Goal: Find specific page/section: Find specific page/section

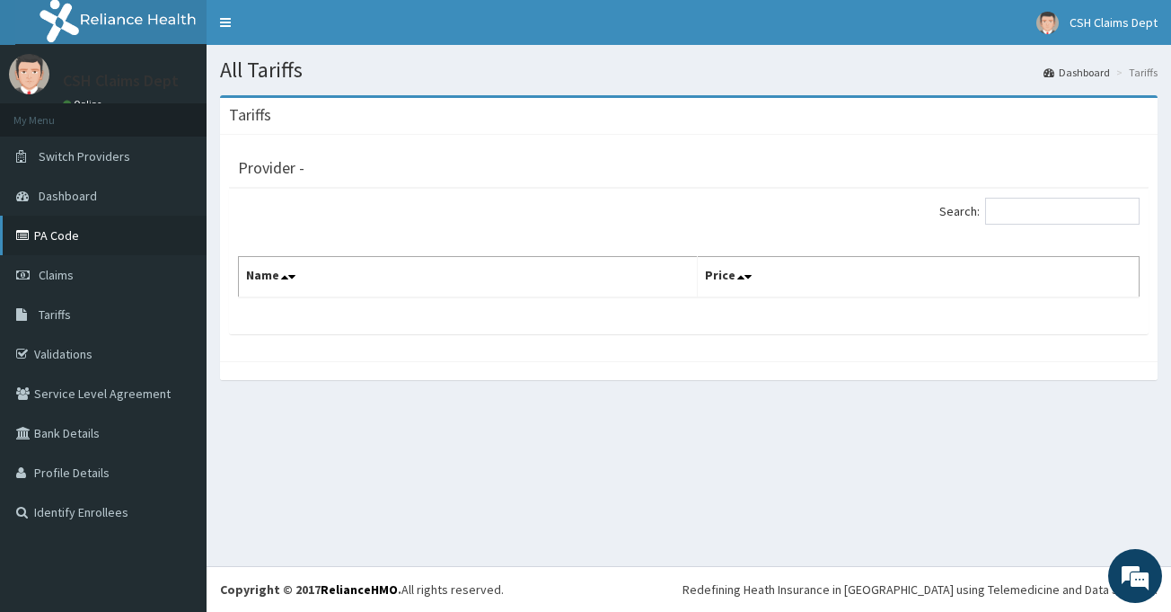
click at [76, 243] on link "PA Code" at bounding box center [103, 236] width 207 height 40
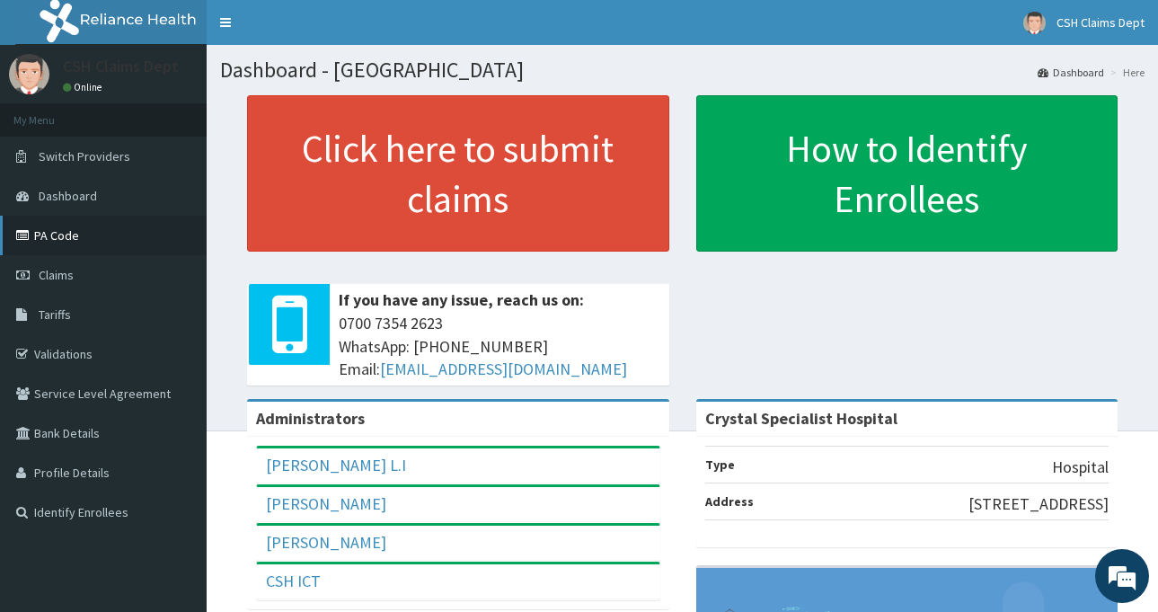
click at [60, 232] on link "PA Code" at bounding box center [103, 236] width 207 height 40
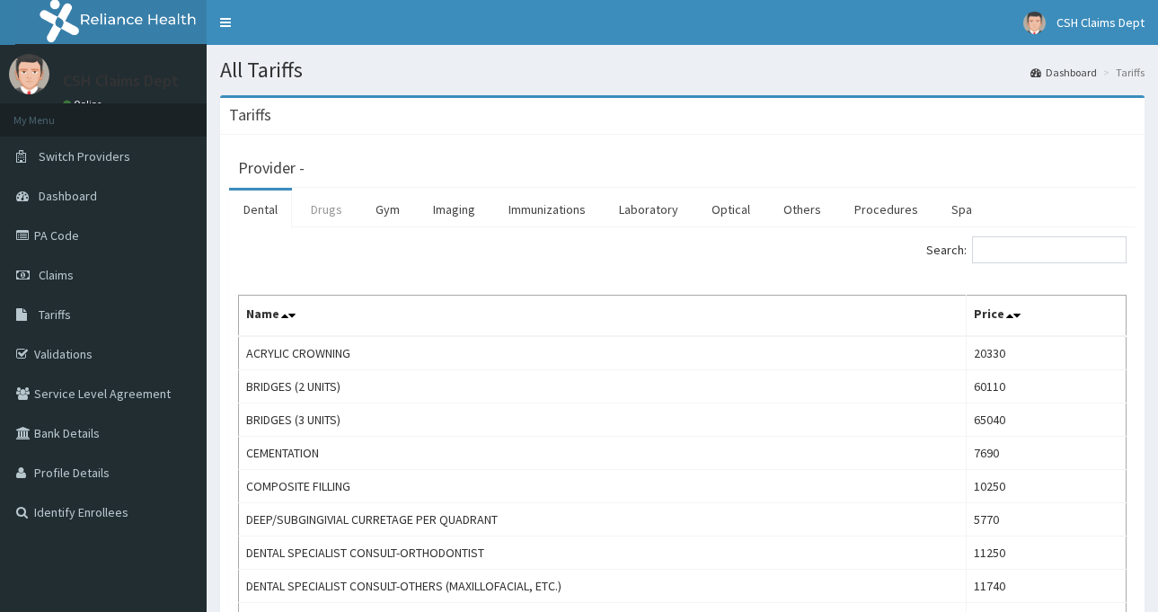
click at [321, 207] on link "Drugs" at bounding box center [326, 209] width 60 height 38
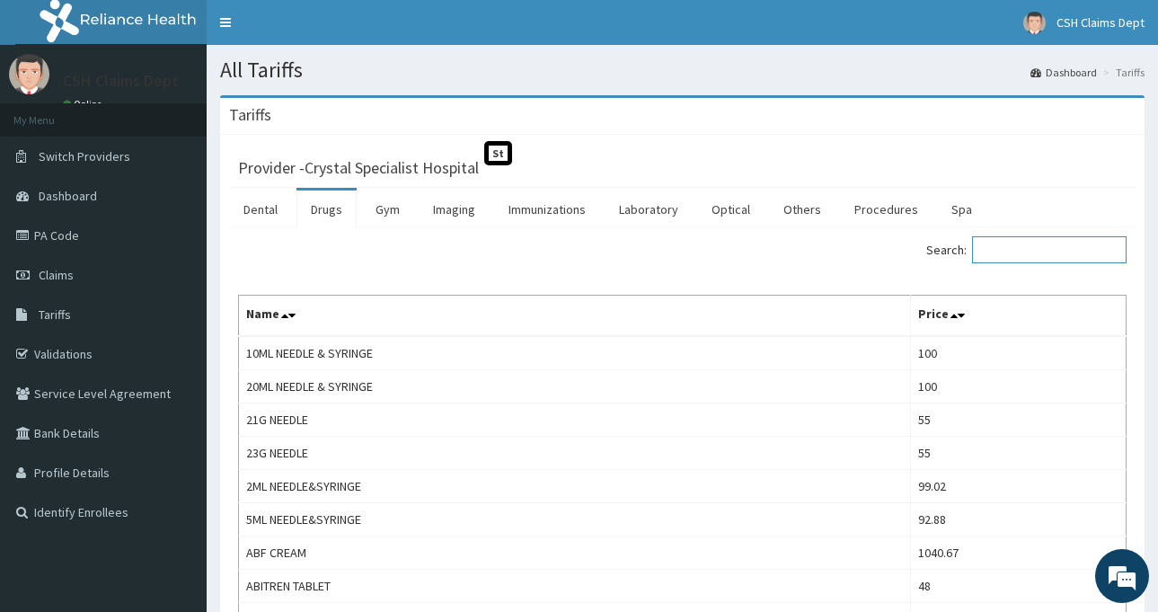
click at [1029, 253] on input "Search:" at bounding box center [1049, 249] width 155 height 27
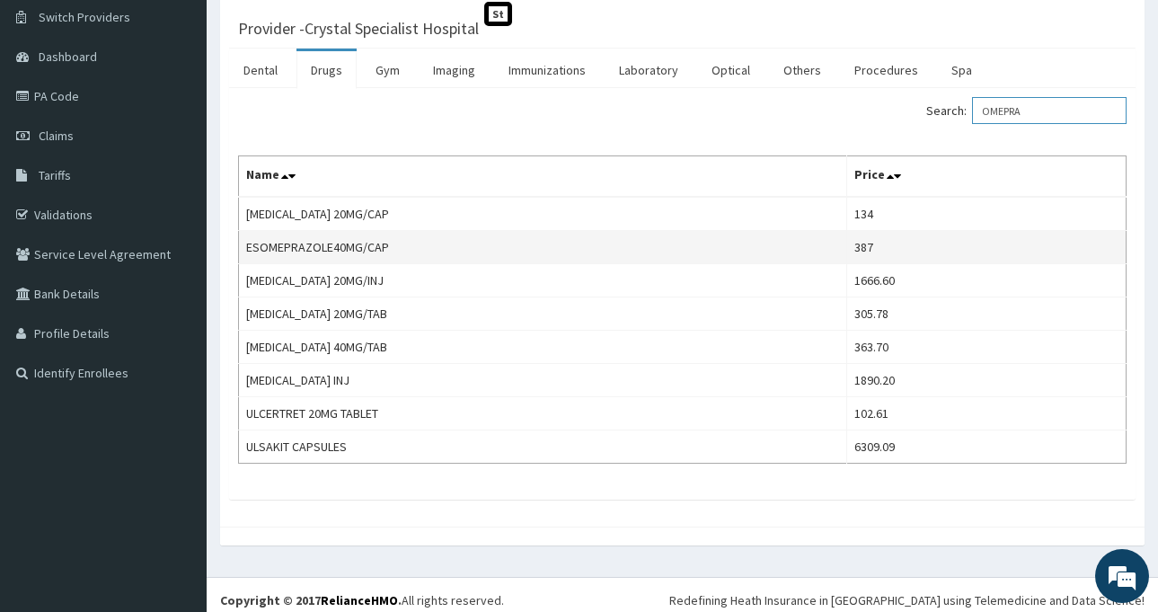
scroll to position [150, 0]
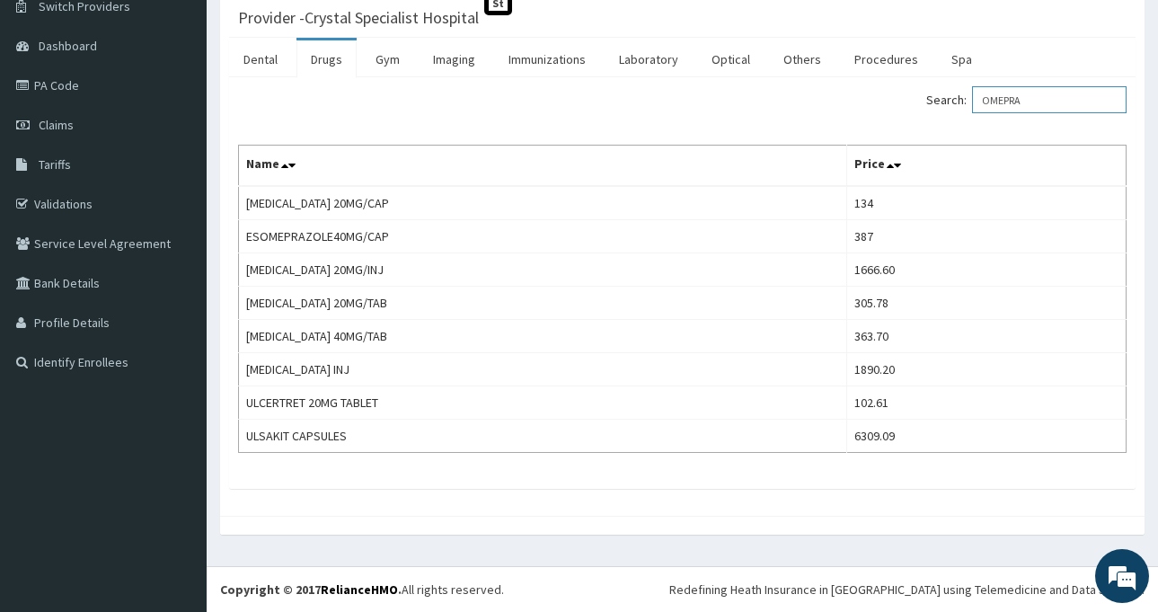
type input "OMEPRA"
click at [879, 58] on link "Procedures" at bounding box center [886, 59] width 93 height 38
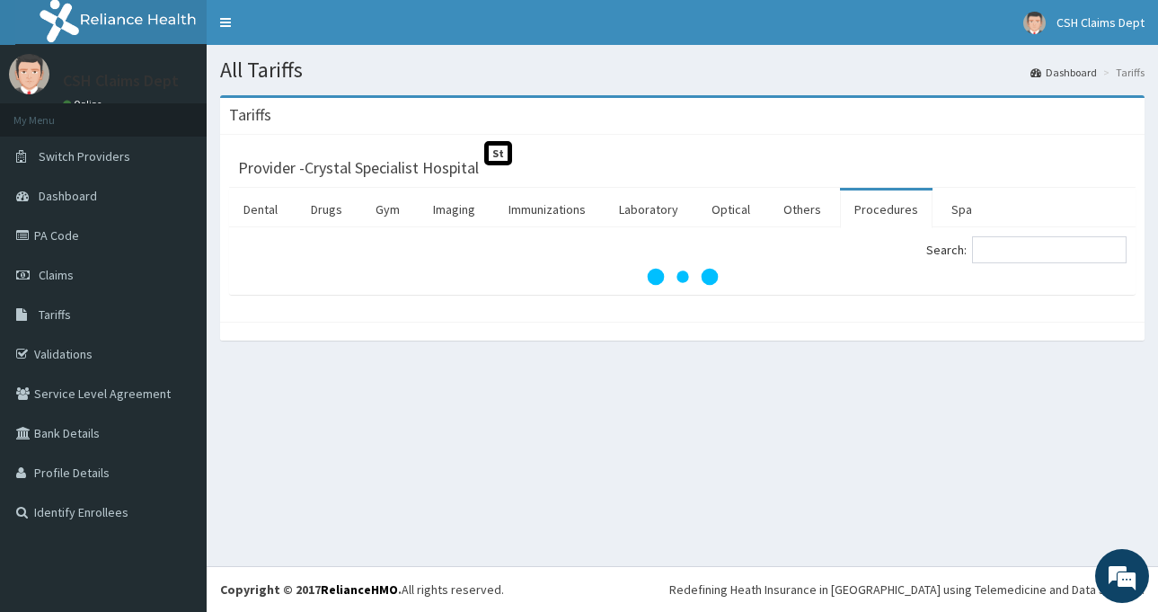
scroll to position [0, 0]
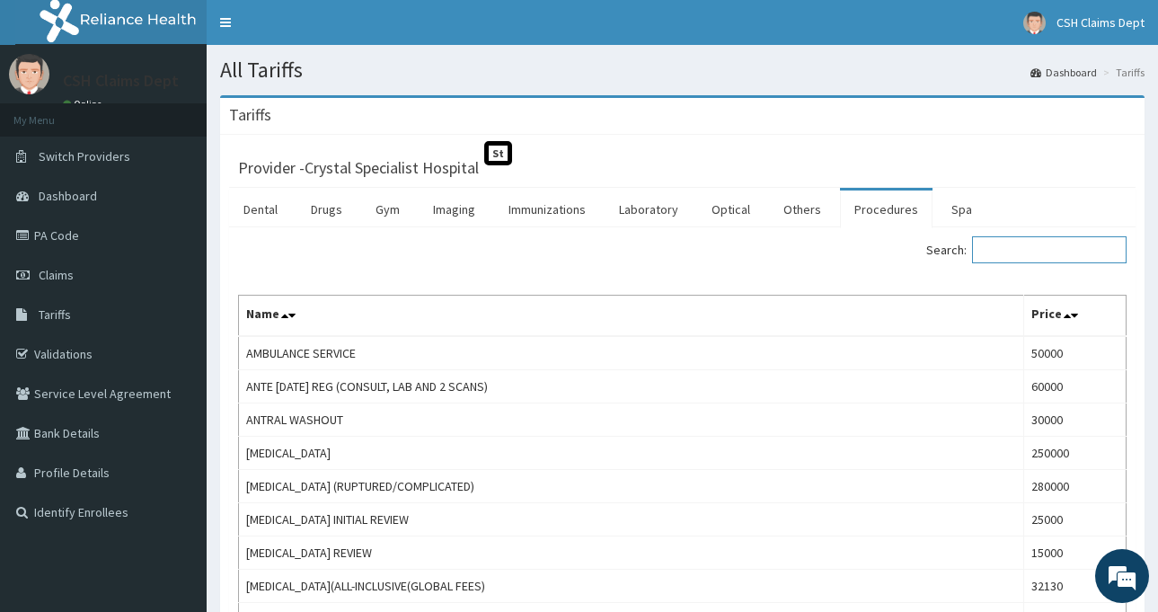
click at [1002, 251] on input "Search:" at bounding box center [1049, 249] width 155 height 27
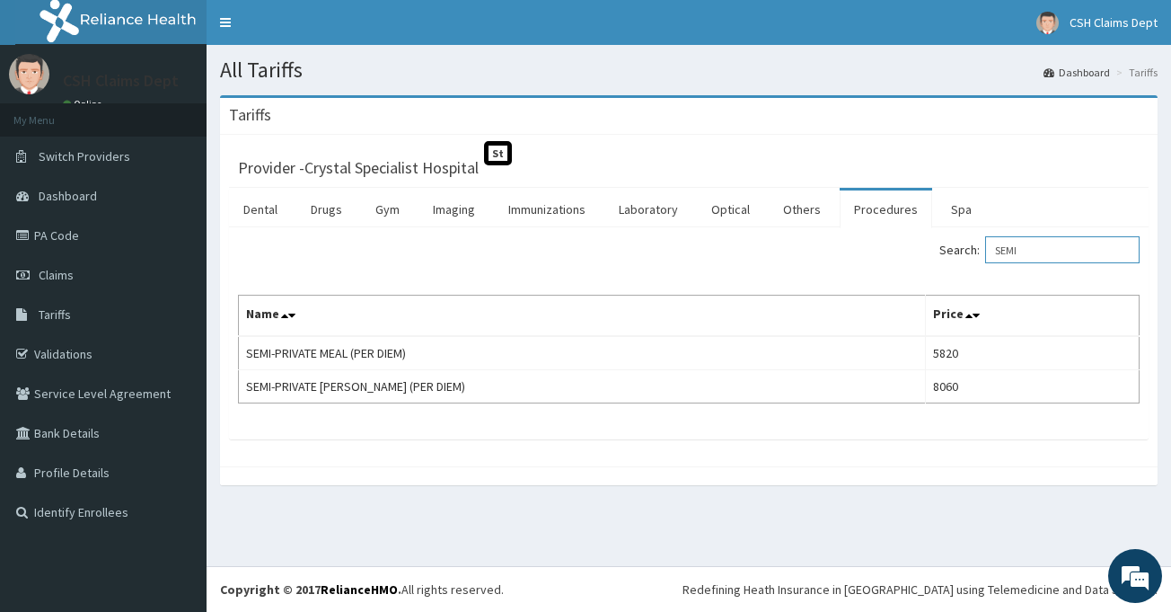
type input "SEMI"
click at [643, 216] on link "Laboratory" at bounding box center [649, 209] width 88 height 38
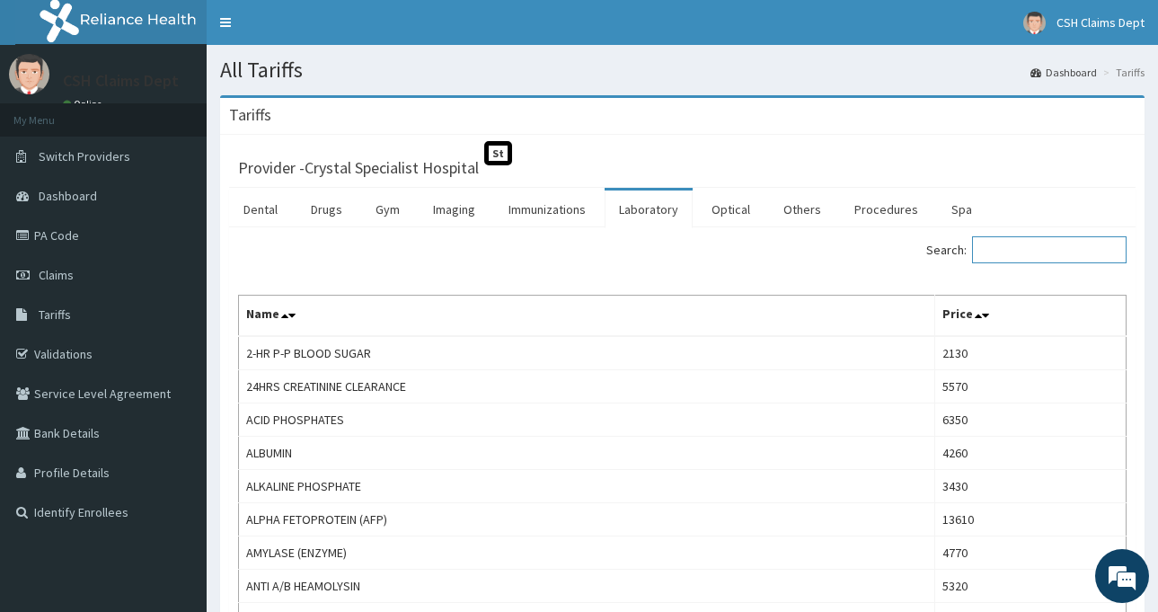
click at [1009, 251] on input "Search:" at bounding box center [1049, 249] width 155 height 27
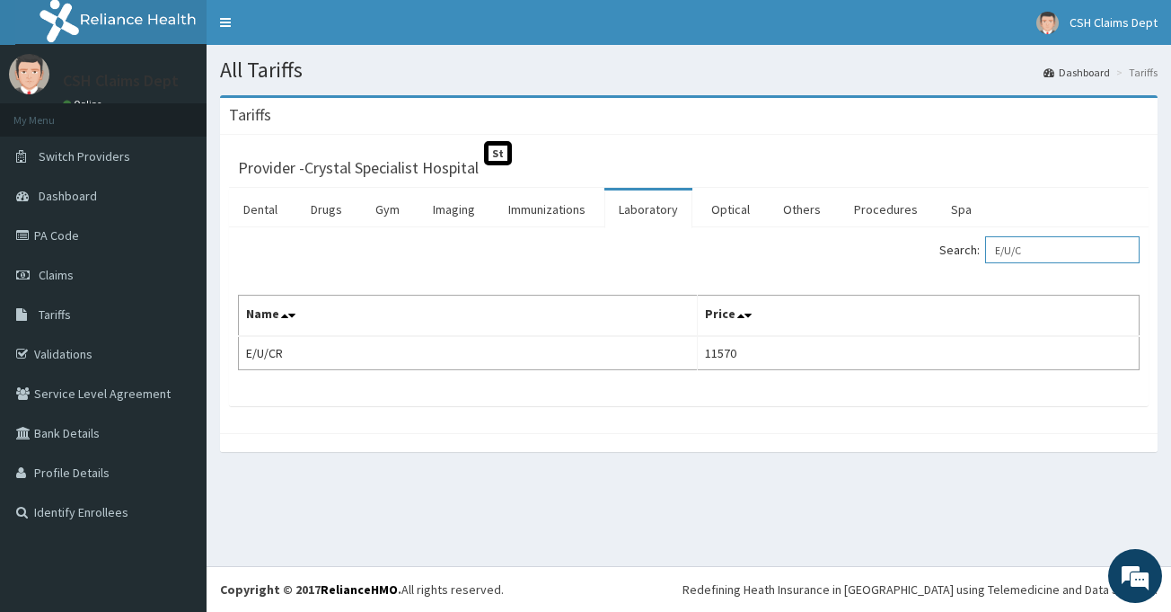
drag, startPoint x: 1047, startPoint y: 252, endPoint x: 924, endPoint y: 253, distance: 122.2
click at [924, 253] on div "Search: E/U/C" at bounding box center [920, 251] width 437 height 31
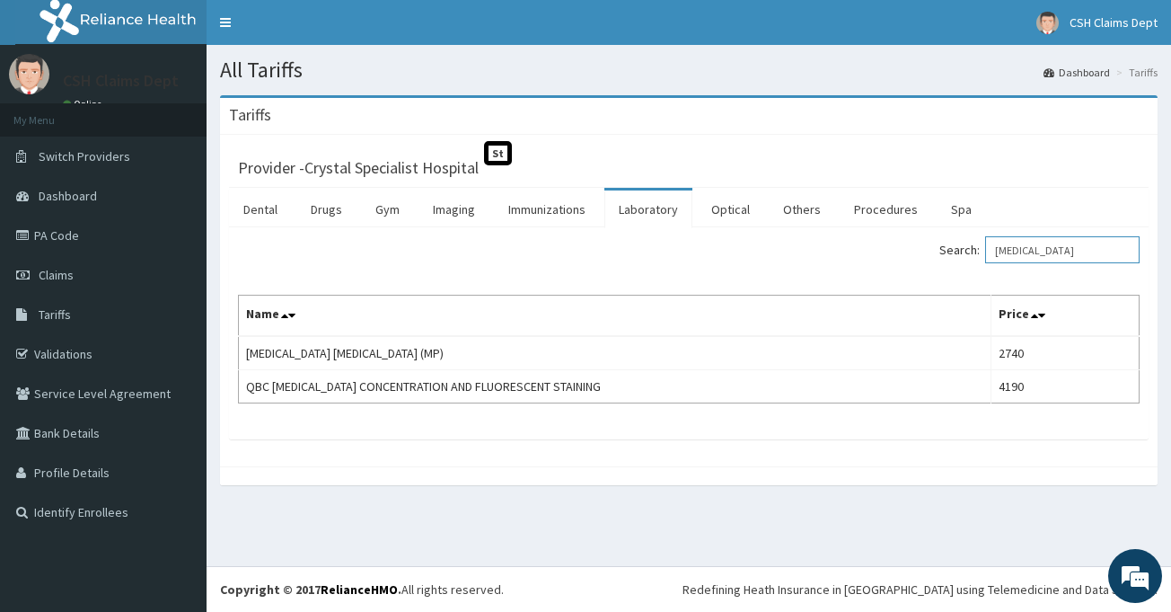
drag, startPoint x: 1076, startPoint y: 243, endPoint x: 917, endPoint y: 252, distance: 159.3
click at [925, 252] on div "Search: MALARIA" at bounding box center [920, 251] width 437 height 31
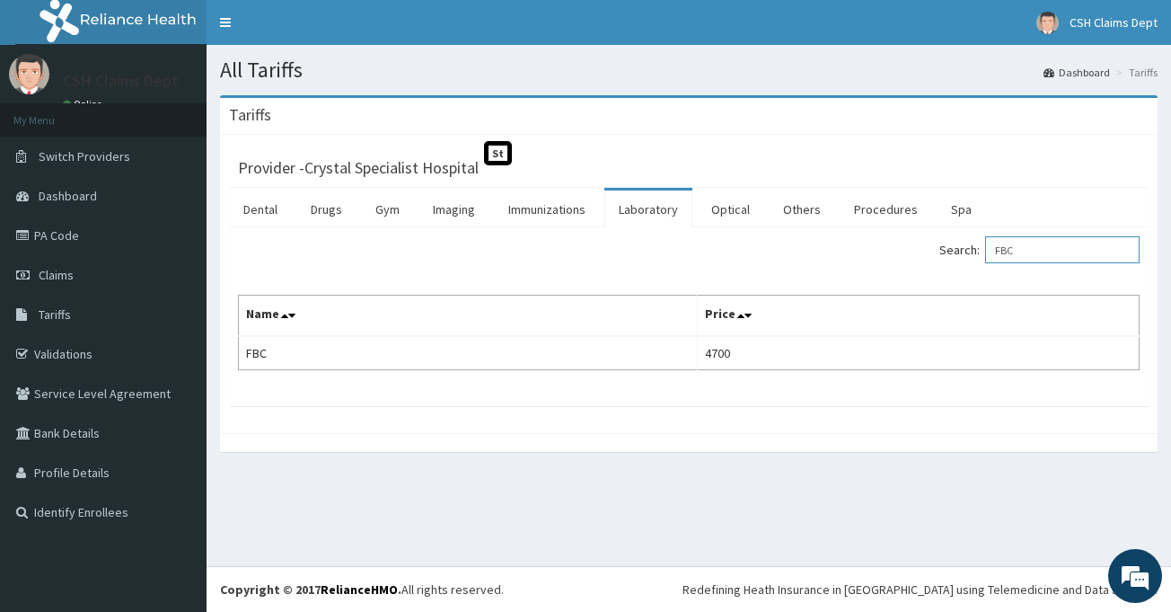
drag, startPoint x: 1029, startPoint y: 253, endPoint x: 993, endPoint y: 253, distance: 36.8
click at [993, 253] on label "Search: FBC" at bounding box center [1040, 249] width 200 height 27
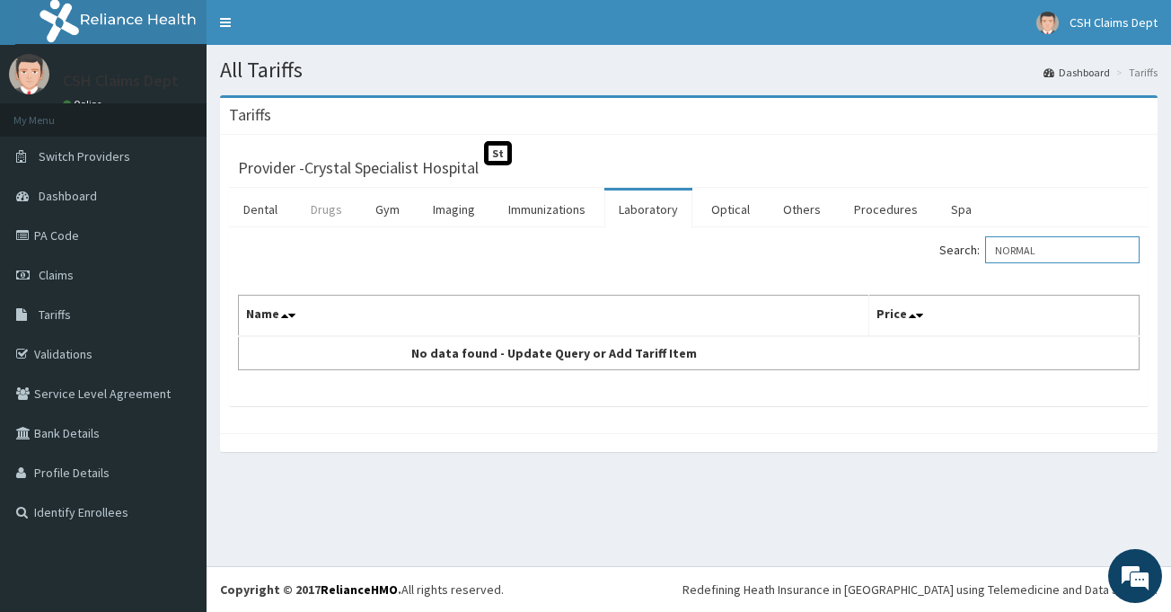
type input "NORMAL"
click at [326, 211] on link "Drugs" at bounding box center [326, 209] width 60 height 38
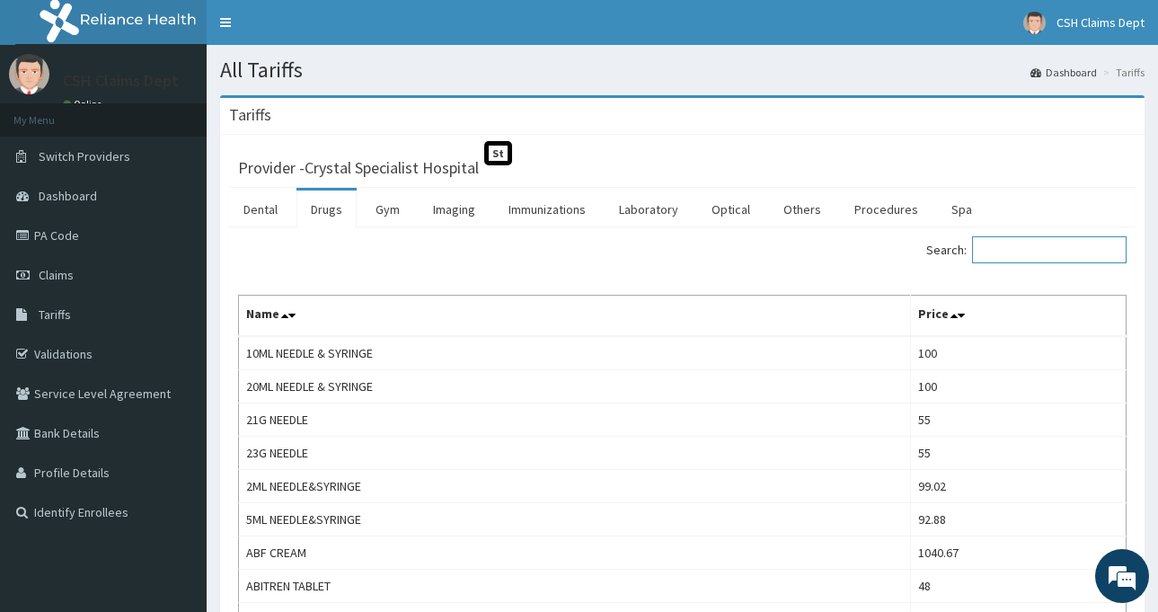
click at [1021, 254] on input "Search:" at bounding box center [1049, 249] width 155 height 27
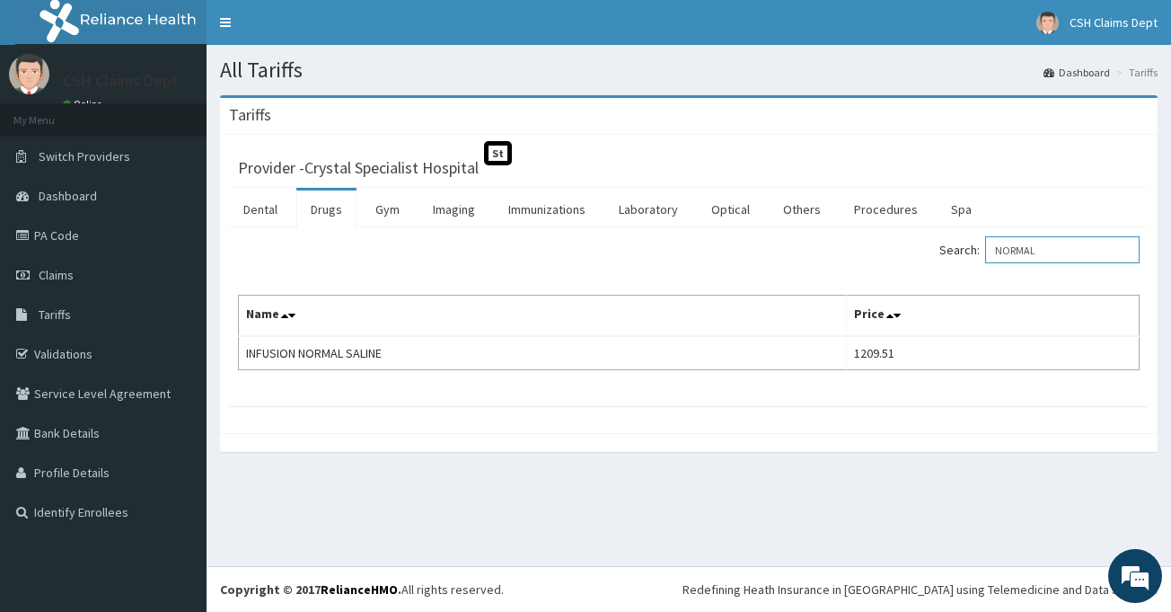
drag, startPoint x: 1091, startPoint y: 249, endPoint x: 939, endPoint y: 248, distance: 152.7
click at [939, 248] on div "Search: NORMAL" at bounding box center [920, 251] width 437 height 31
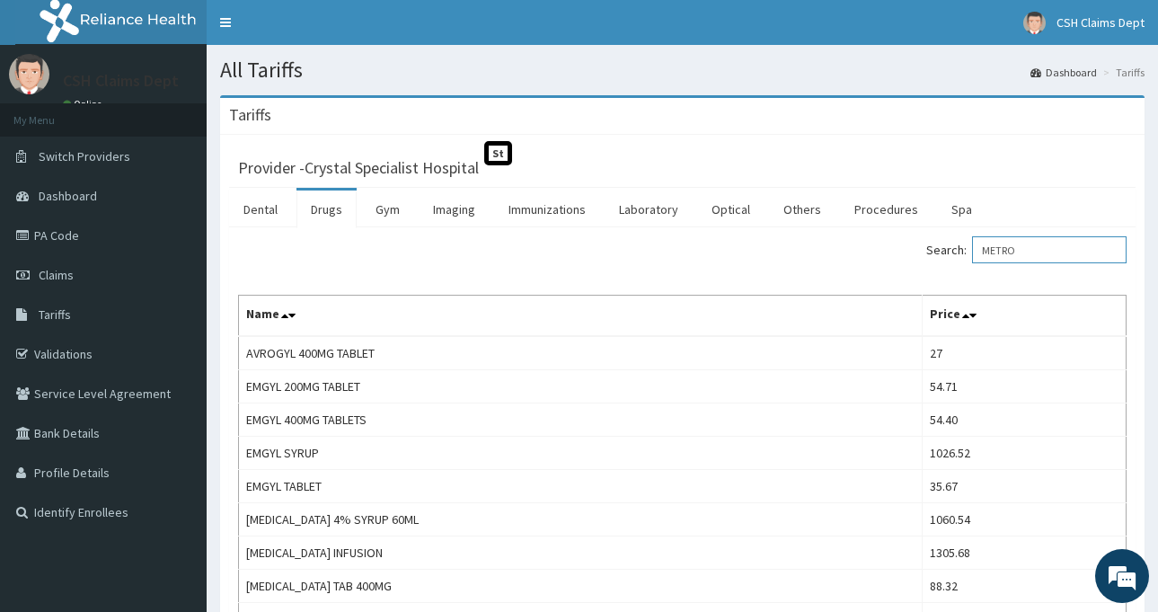
drag, startPoint x: 1034, startPoint y: 253, endPoint x: 961, endPoint y: 255, distance: 72.8
click at [961, 255] on label "Search: METRO" at bounding box center [1026, 249] width 200 height 27
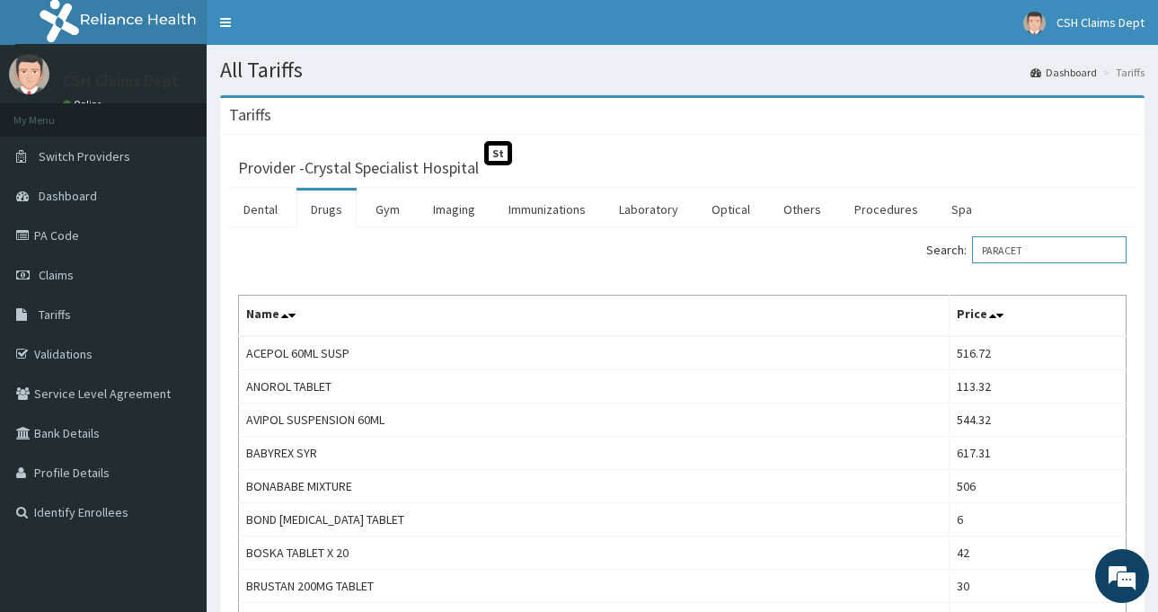
drag, startPoint x: 1060, startPoint y: 257, endPoint x: 944, endPoint y: 260, distance: 115.9
click at [944, 260] on label "Search: PARACET" at bounding box center [1026, 249] width 200 height 27
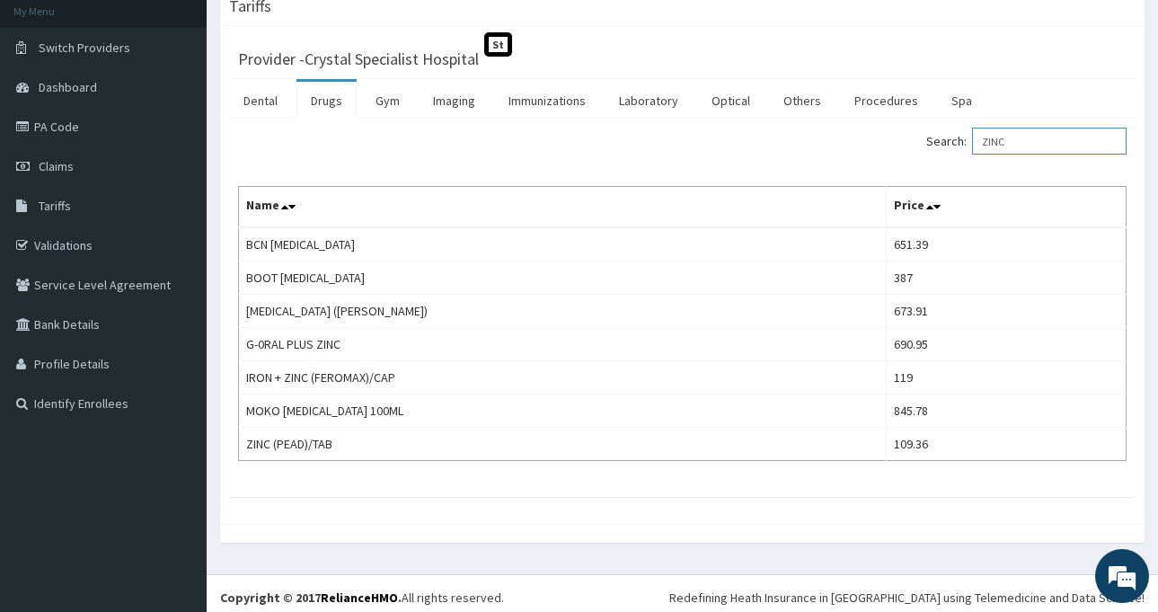
scroll to position [117, 0]
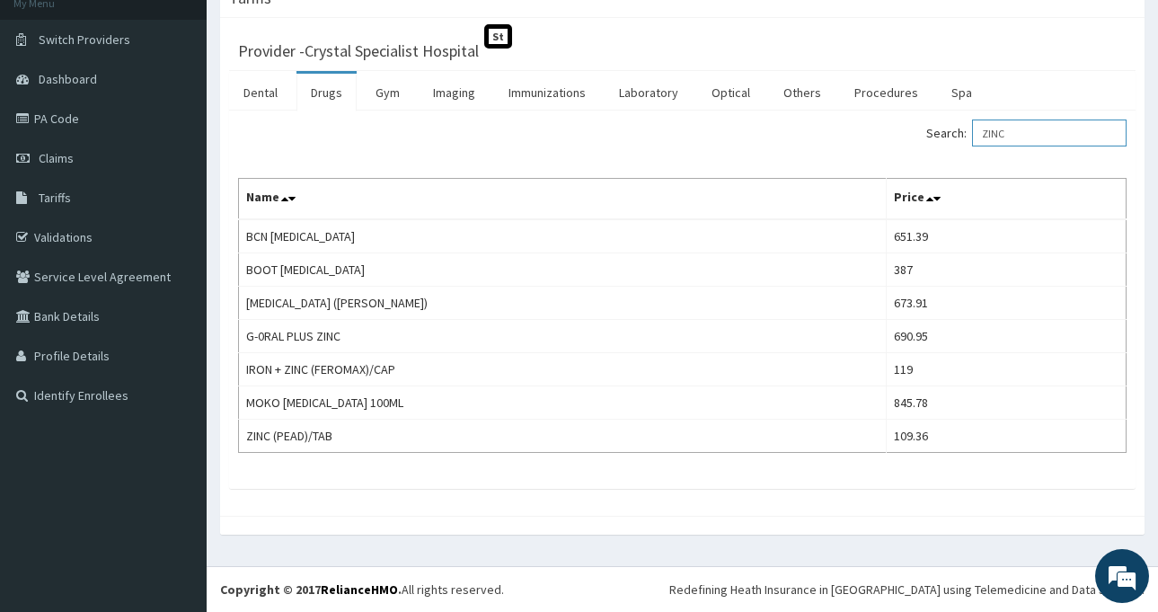
drag, startPoint x: 1030, startPoint y: 131, endPoint x: 915, endPoint y: 134, distance: 115.0
click at [915, 134] on div "Search: ZINC" at bounding box center [911, 134] width 431 height 31
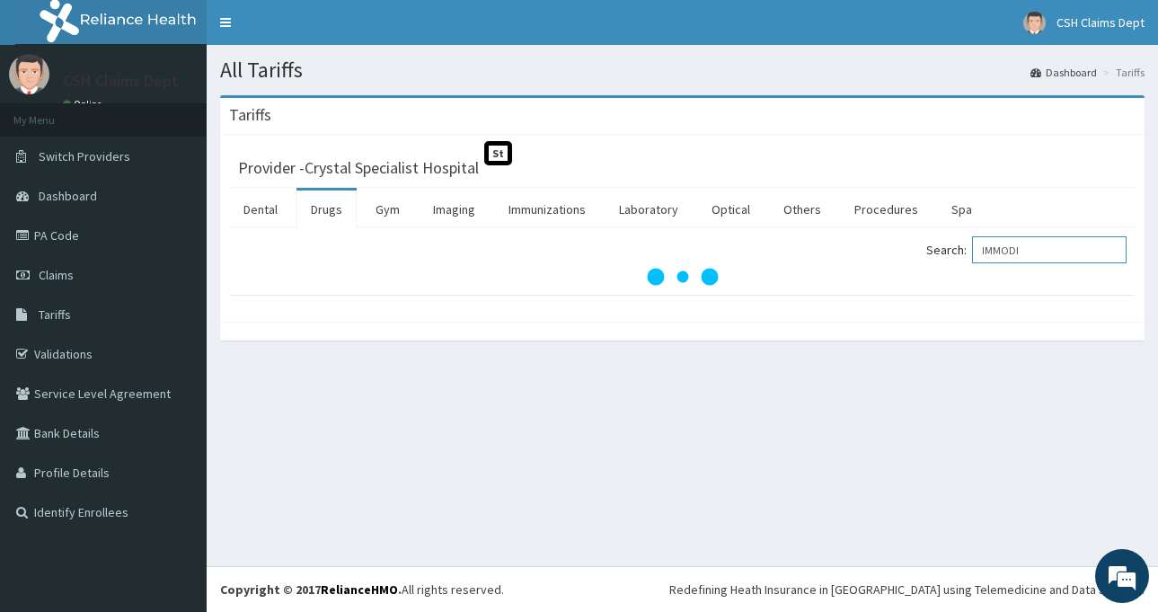
scroll to position [0, 0]
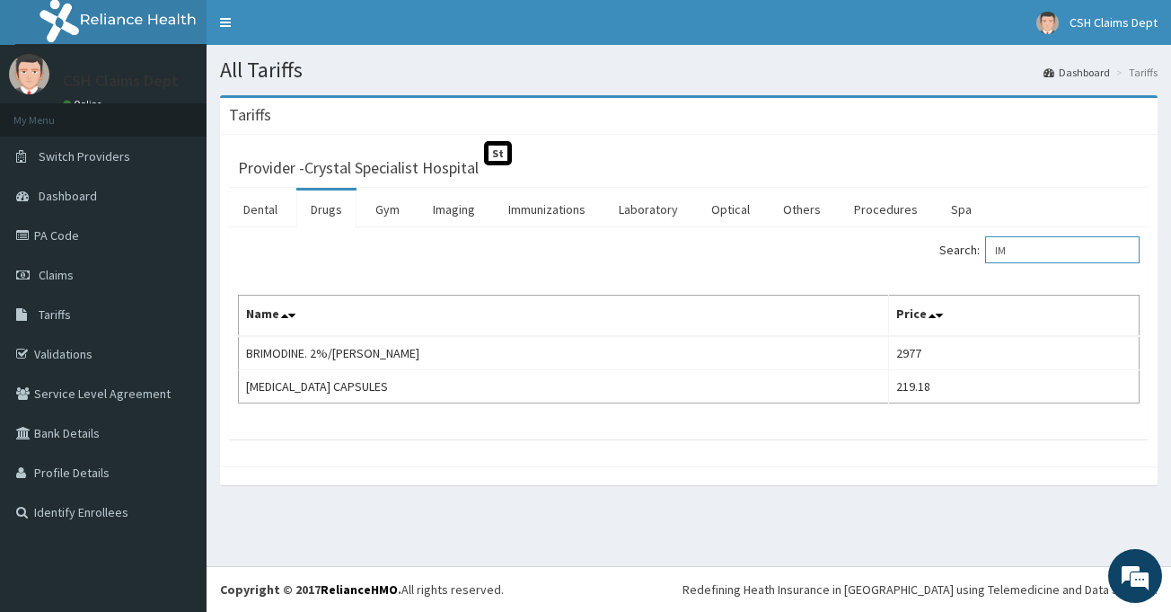
type input "I"
type input "A"
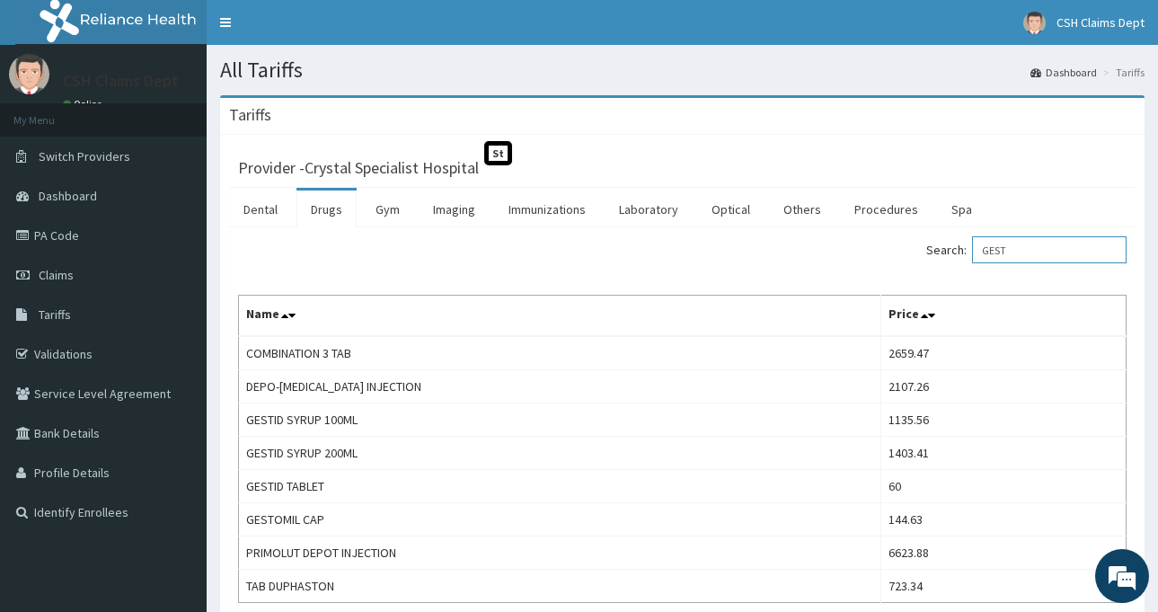
drag, startPoint x: 1020, startPoint y: 245, endPoint x: 983, endPoint y: 253, distance: 38.6
click at [983, 253] on label "Search: GEST" at bounding box center [1026, 249] width 200 height 27
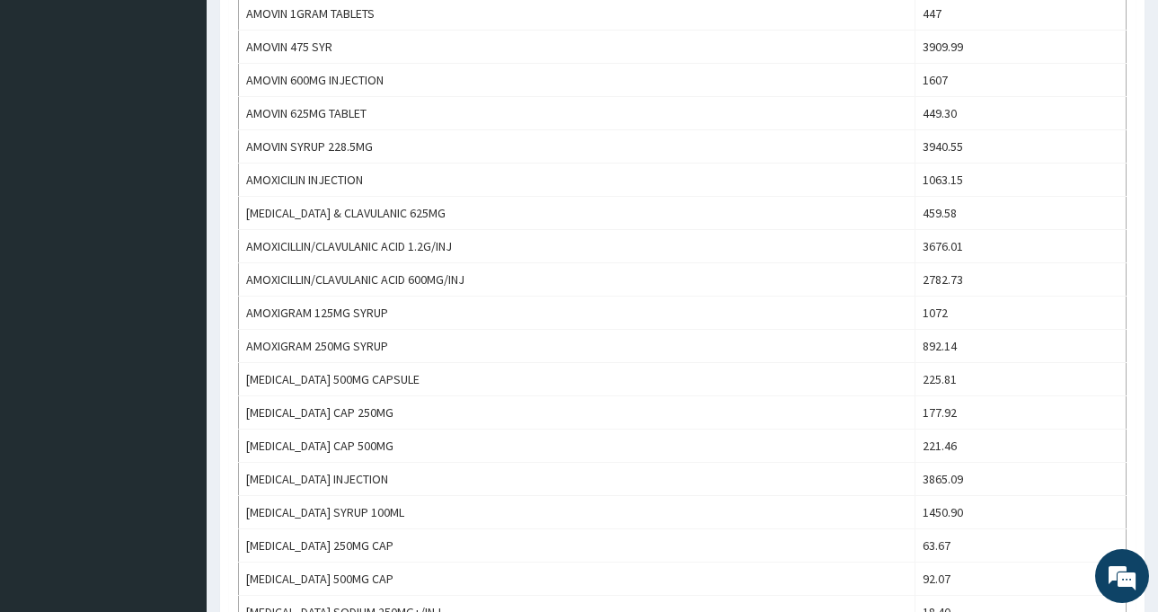
scroll to position [629, 0]
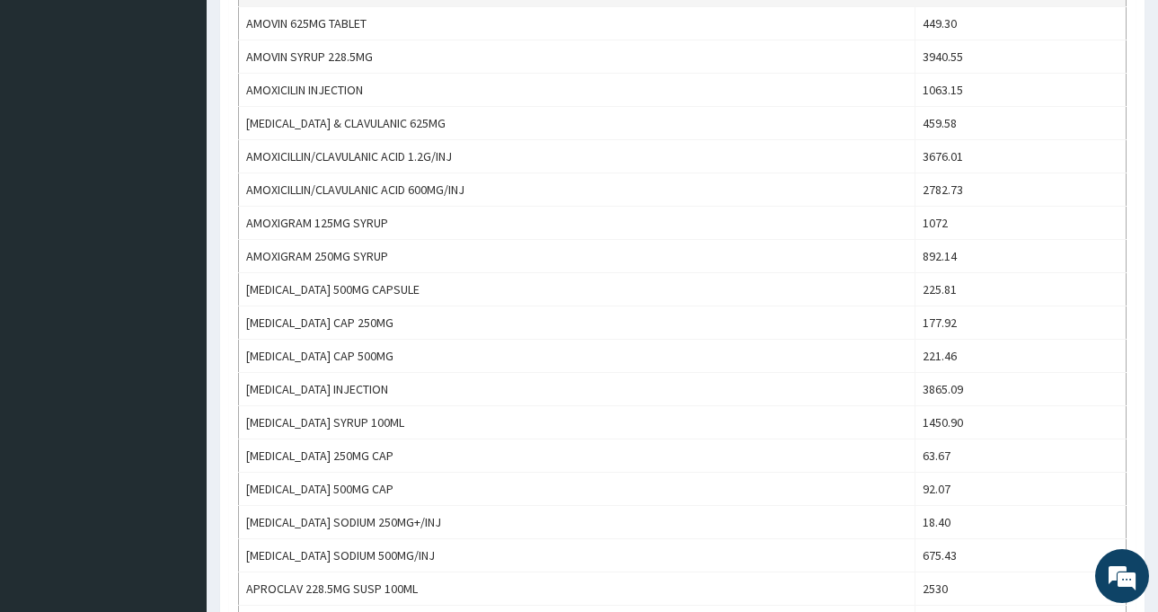
type input "AMOX"
